Goal: Information Seeking & Learning: Learn about a topic

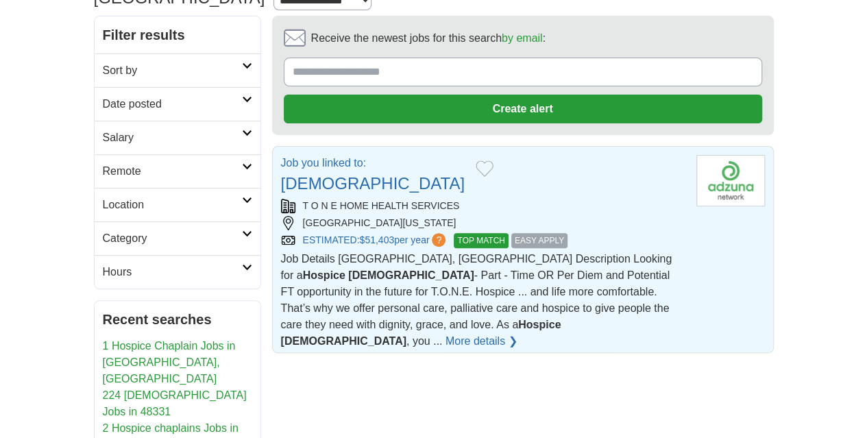
click at [445, 333] on link "More details ❯" at bounding box center [481, 341] width 72 height 16
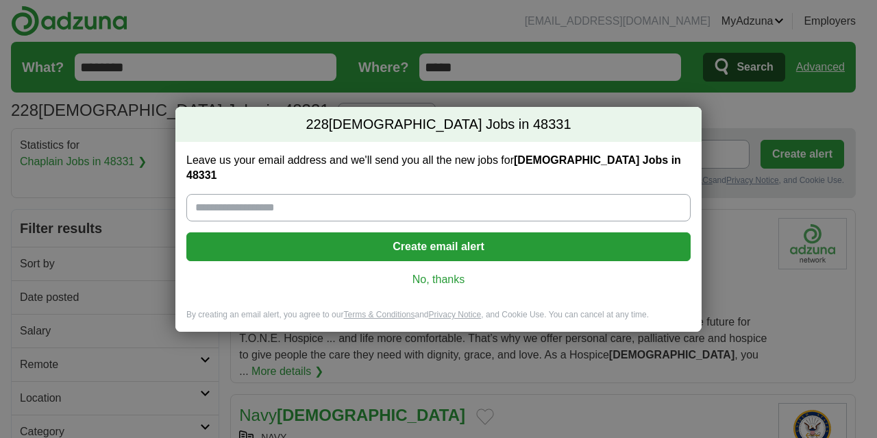
click at [286, 197] on input "Leave us your email address and we'll send you all the new jobs for Chaplain Jo…" at bounding box center [438, 207] width 504 height 27
type input "**********"
click at [433, 272] on link "No, thanks" at bounding box center [438, 279] width 482 height 15
